Goal: Task Accomplishment & Management: Complete application form

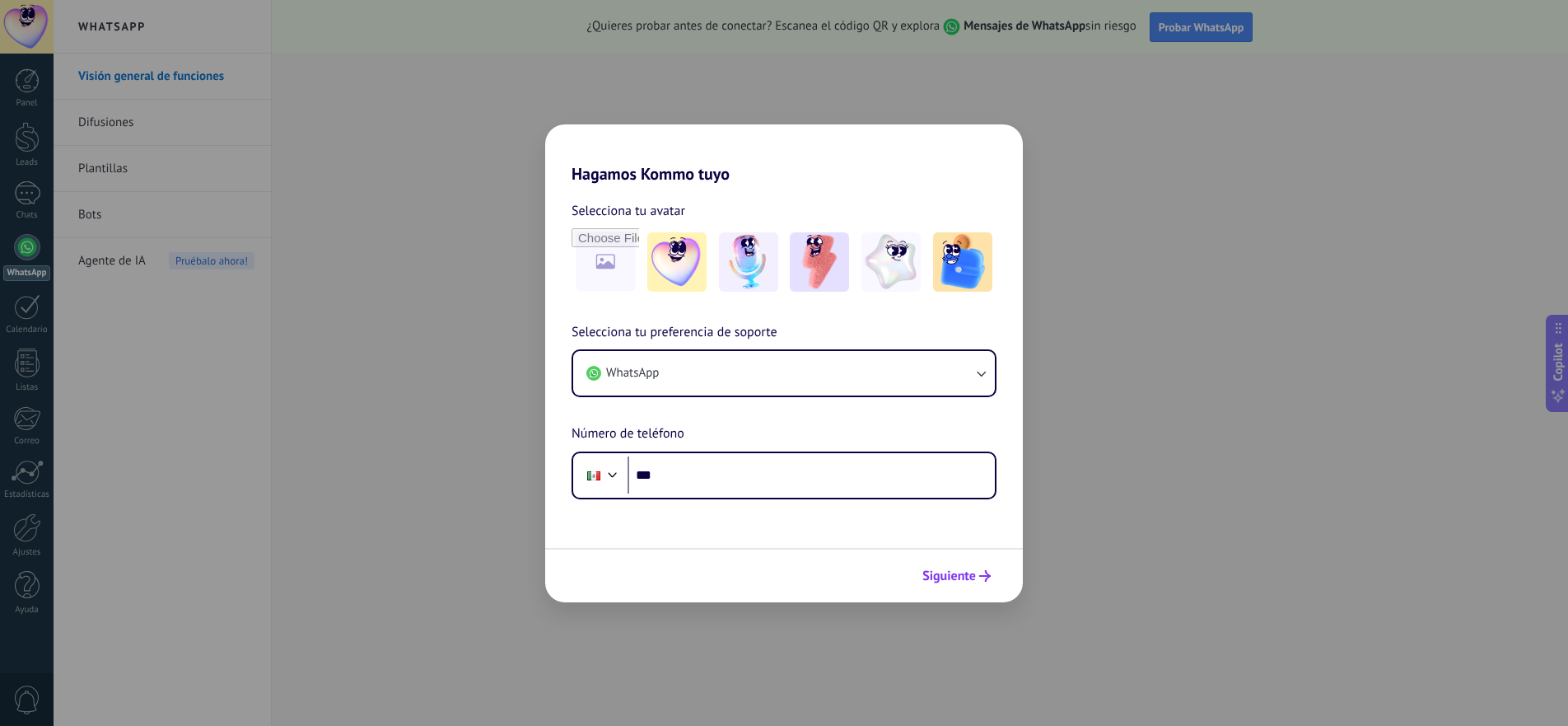
click at [984, 569] on button "Siguiente" at bounding box center [956, 575] width 83 height 28
click at [973, 575] on span "Siguiente" at bounding box center [949, 575] width 54 height 12
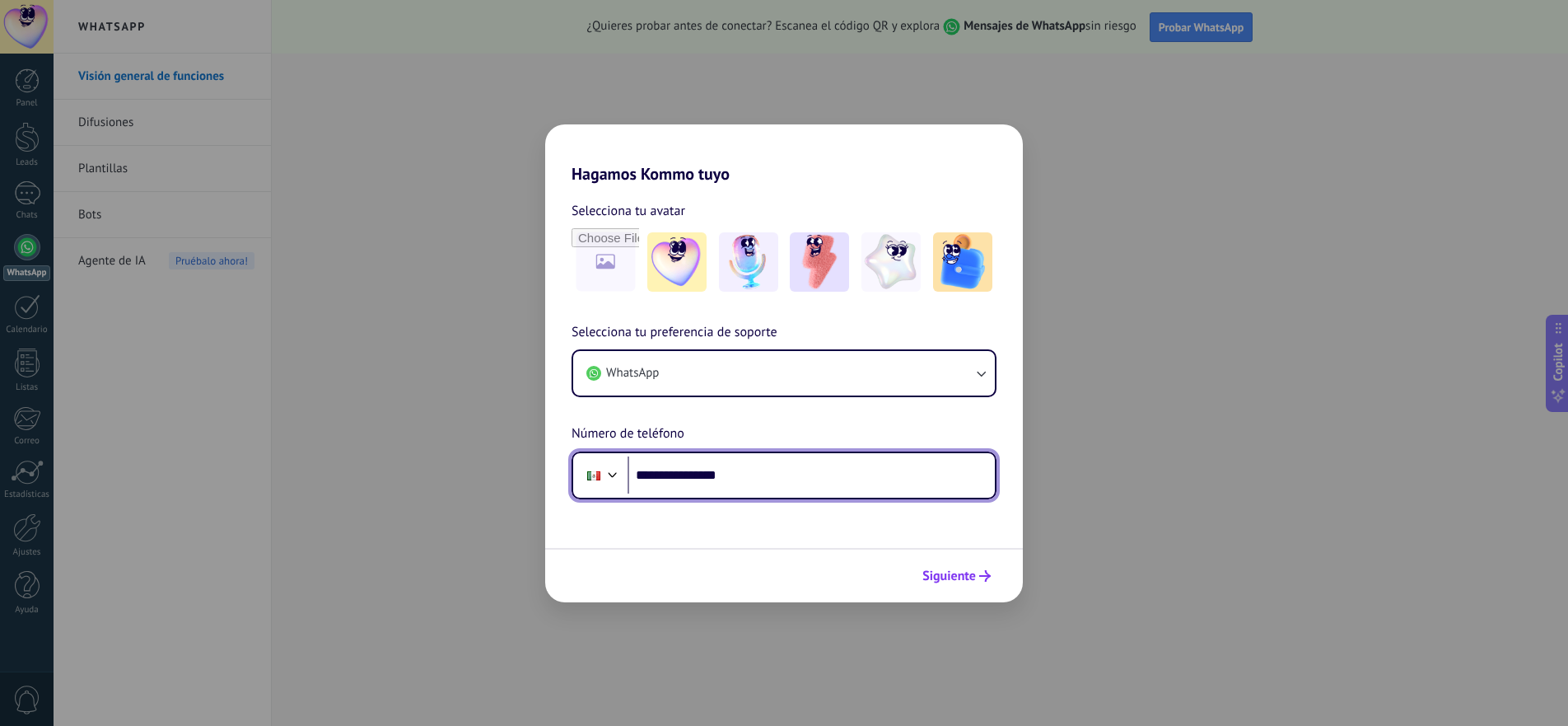
type input "**********"
click at [973, 570] on span "Siguiente" at bounding box center [949, 575] width 54 height 12
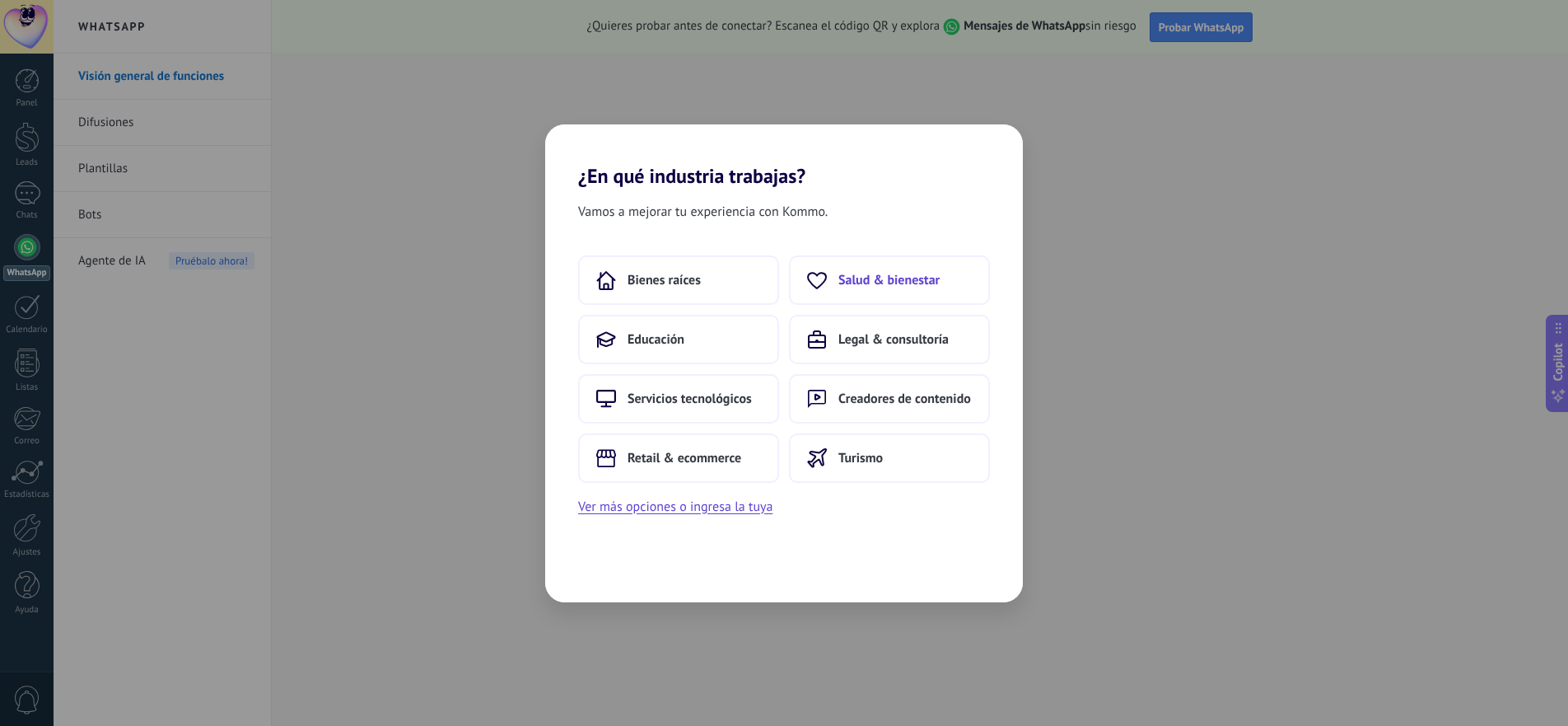
click at [889, 296] on button "Salud & bienestar" at bounding box center [889, 280] width 201 height 49
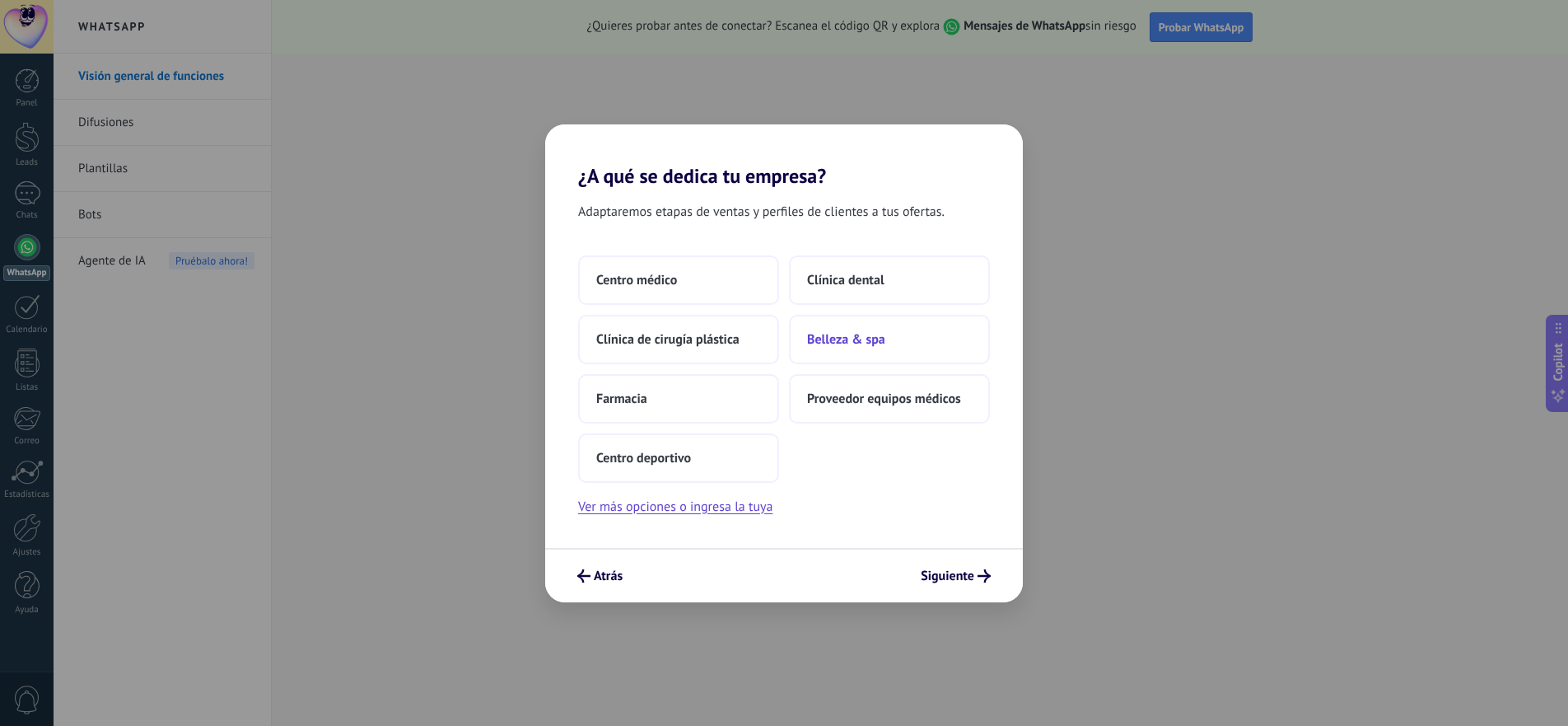
click at [853, 343] on span "Belleza & spa" at bounding box center [847, 340] width 79 height 16
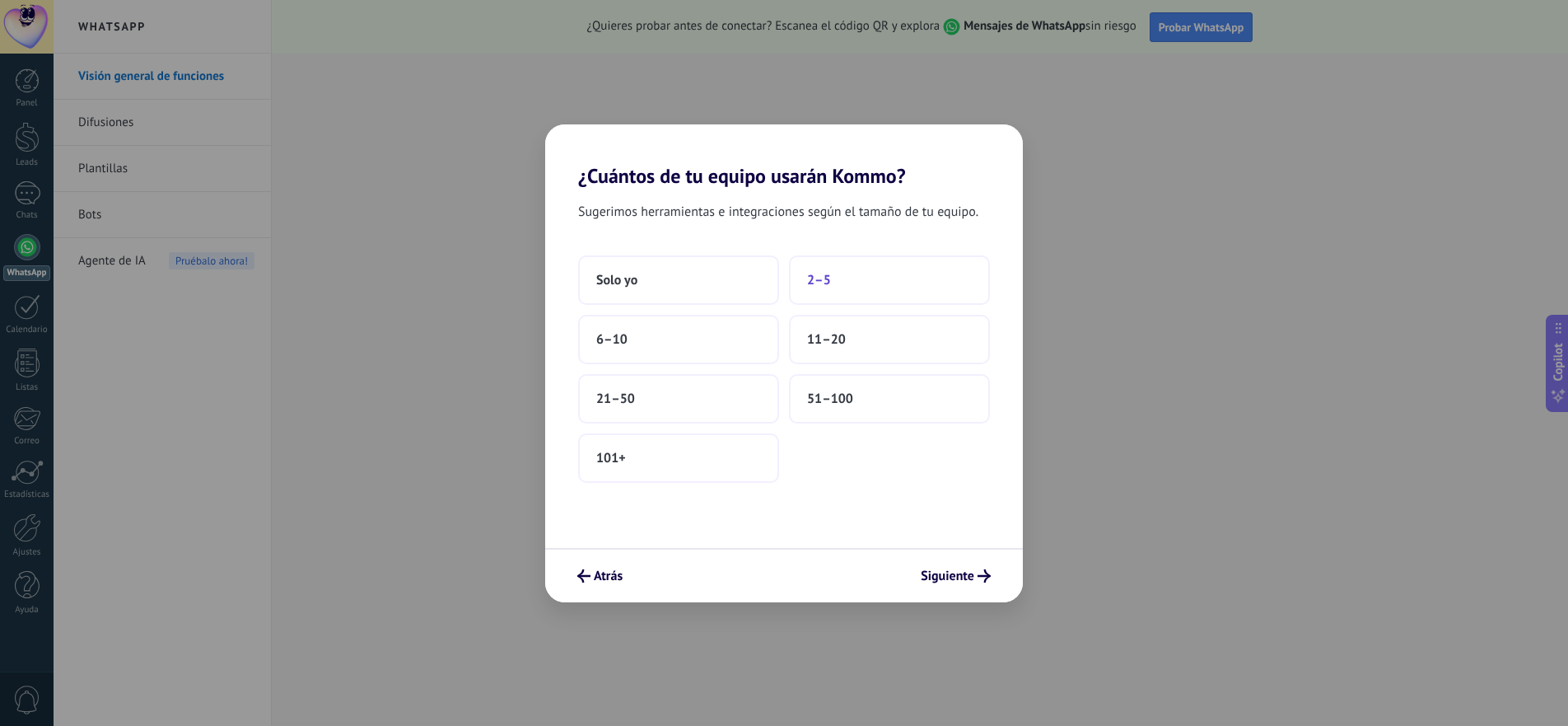
click at [845, 265] on button "2–5" at bounding box center [889, 280] width 201 height 49
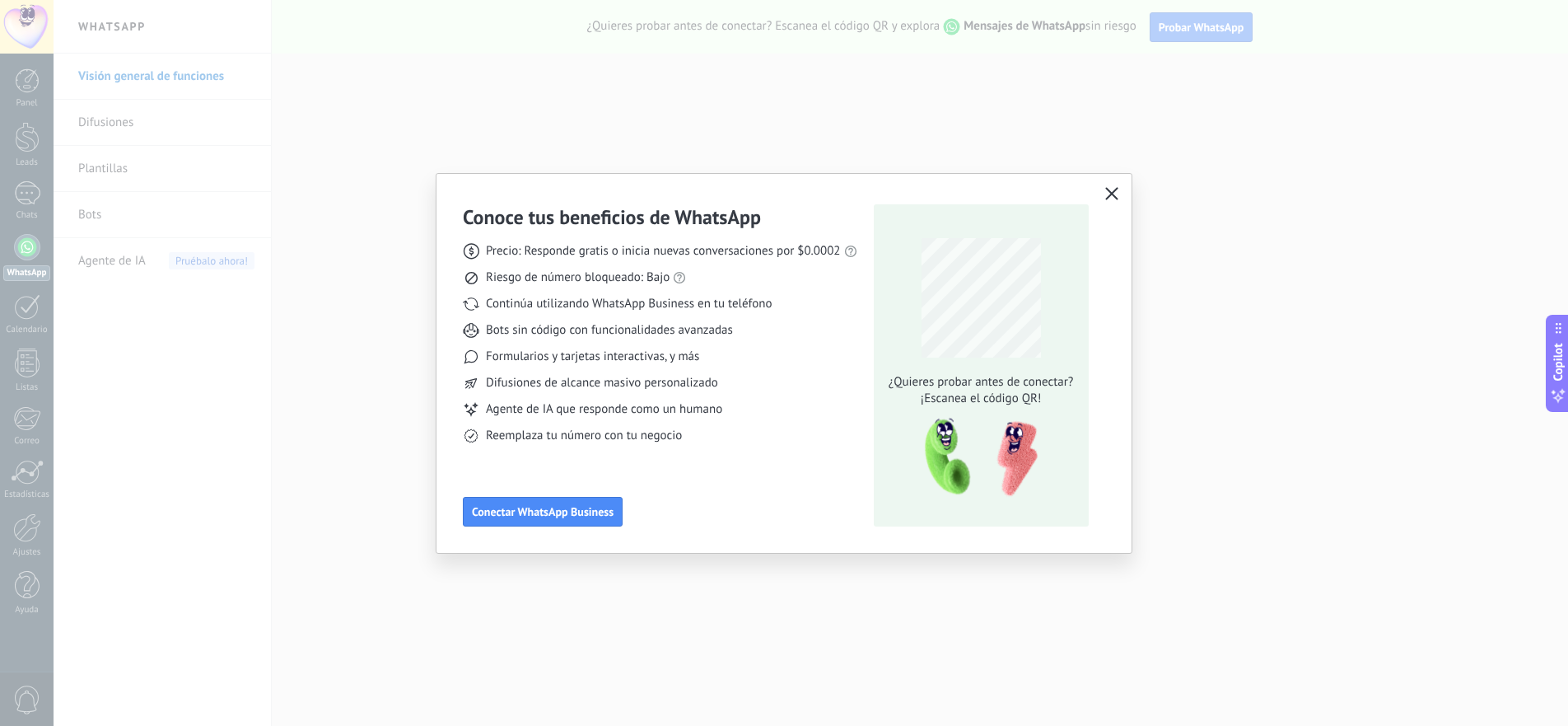
click at [1113, 192] on use "button" at bounding box center [1111, 194] width 13 height 13
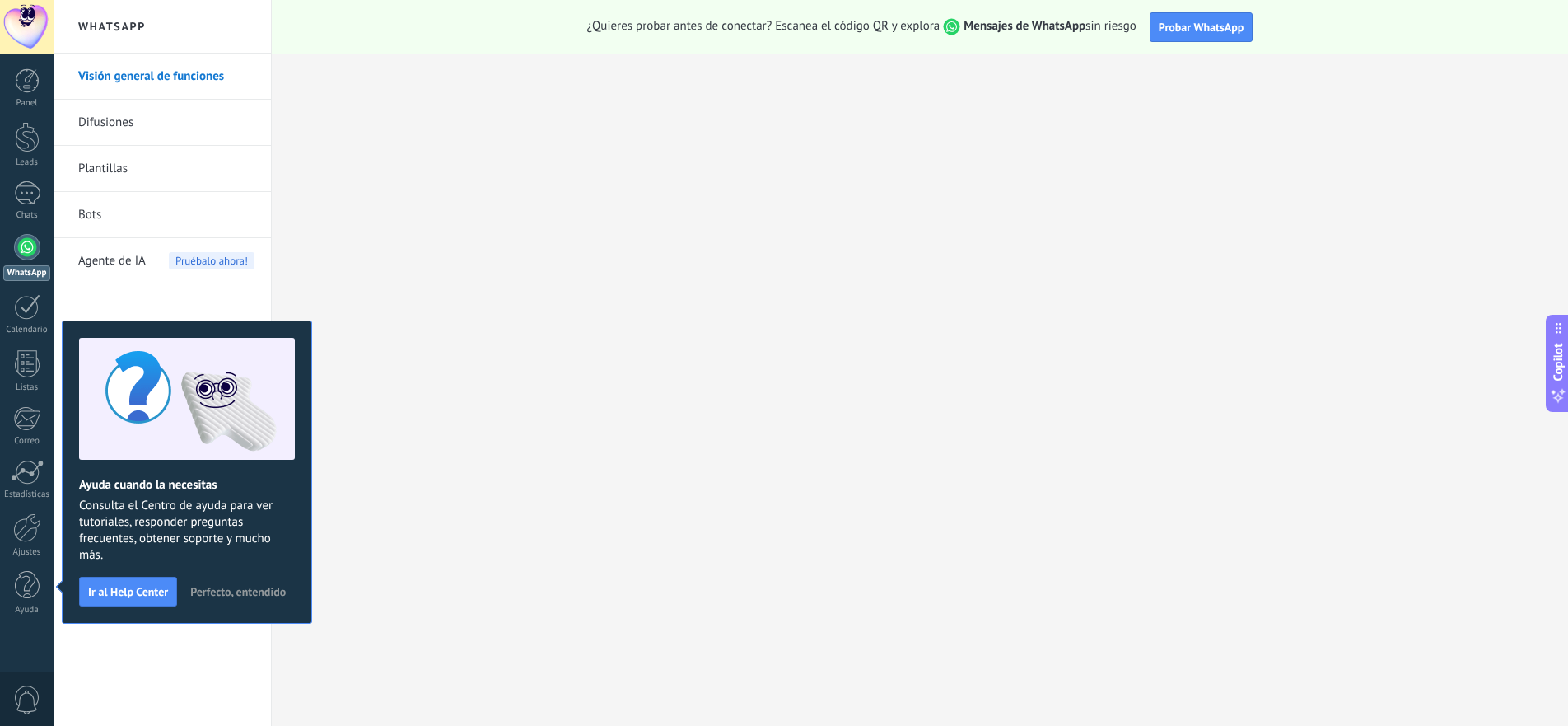
click at [268, 588] on span "Perfecto, entendido" at bounding box center [237, 591] width 96 height 12
